Goal: Navigation & Orientation: Go to known website

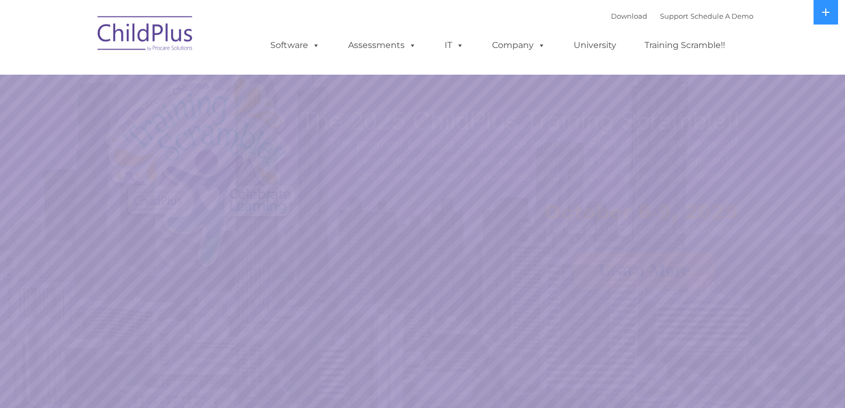
select select "MEDIUM"
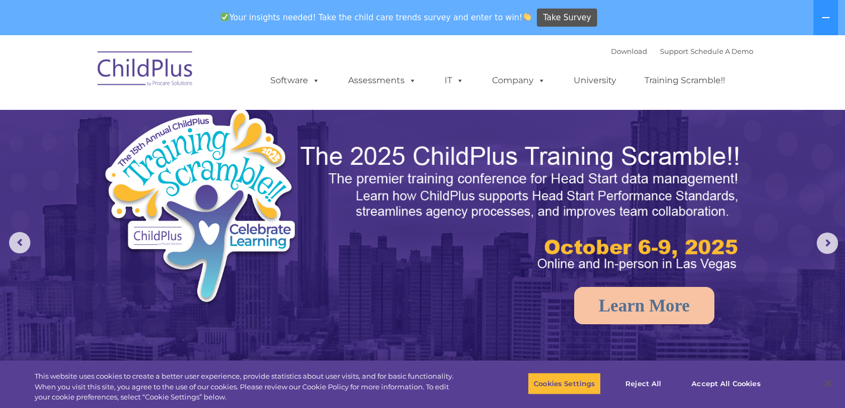
click at [4, 1] on div "Your insights needed! Take the child care trends survey and enter to win! Take …" at bounding box center [407, 18] width 815 height 35
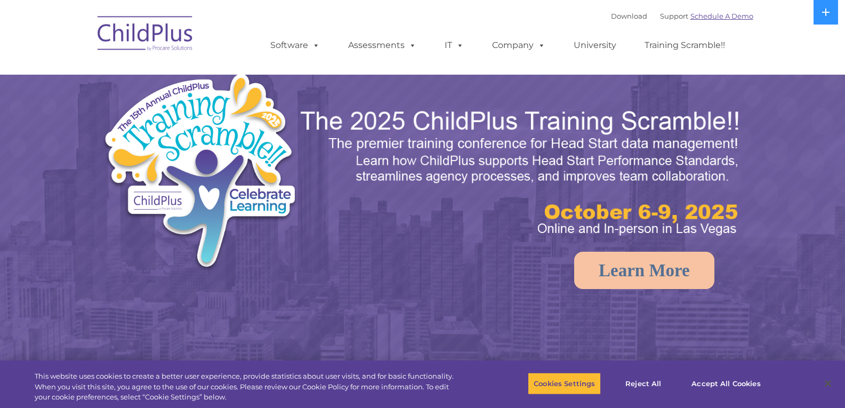
select select "MEDIUM"
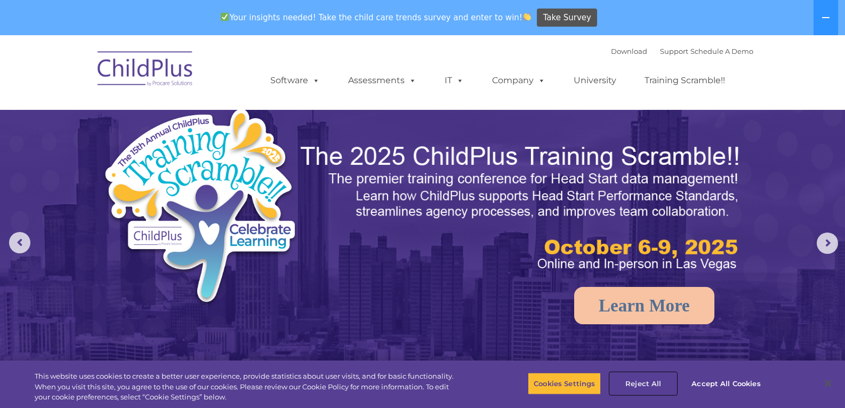
click at [646, 383] on button "Reject All" at bounding box center [643, 383] width 67 height 22
